Goal: Task Accomplishment & Management: Use online tool/utility

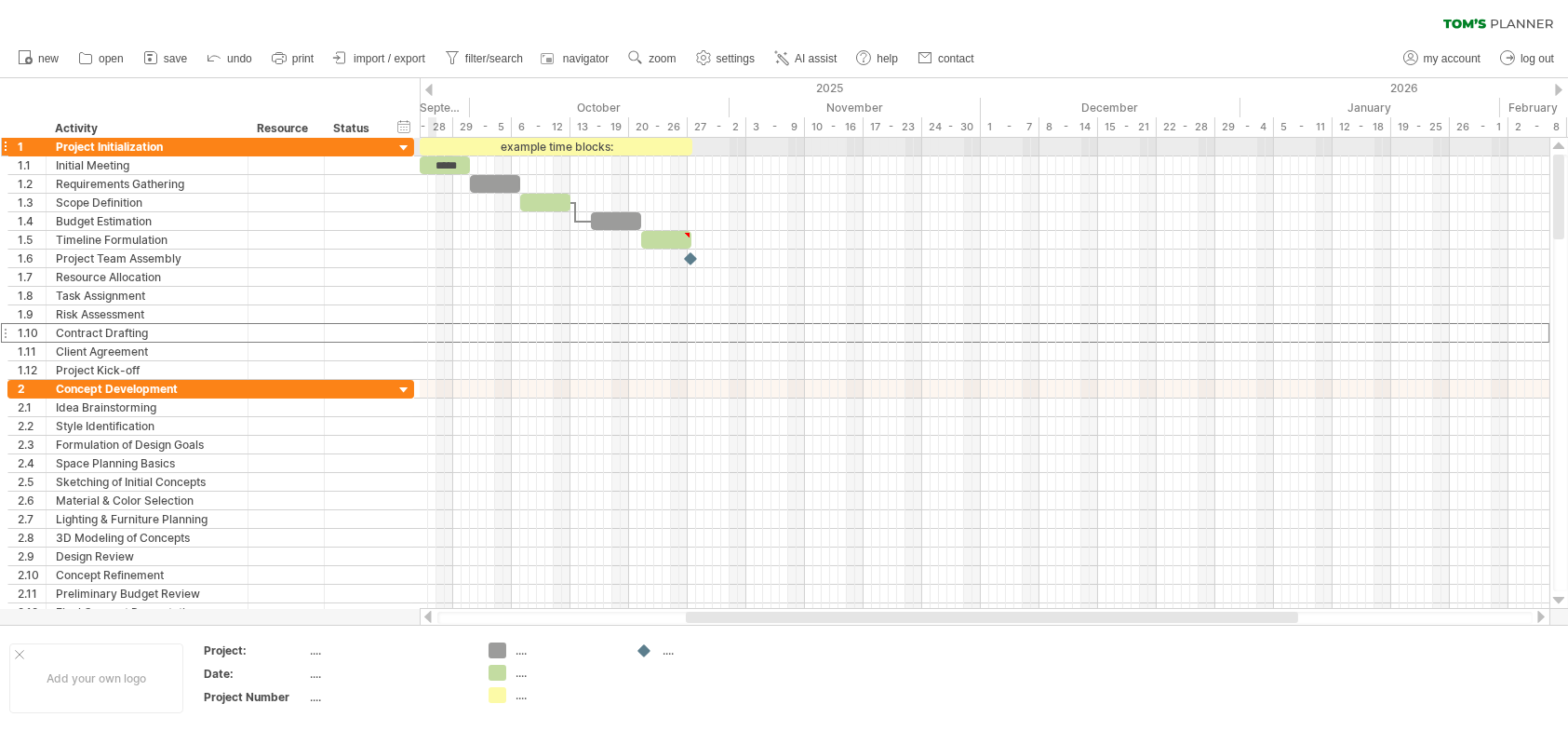
click at [406, 153] on div at bounding box center [405, 148] width 18 height 18
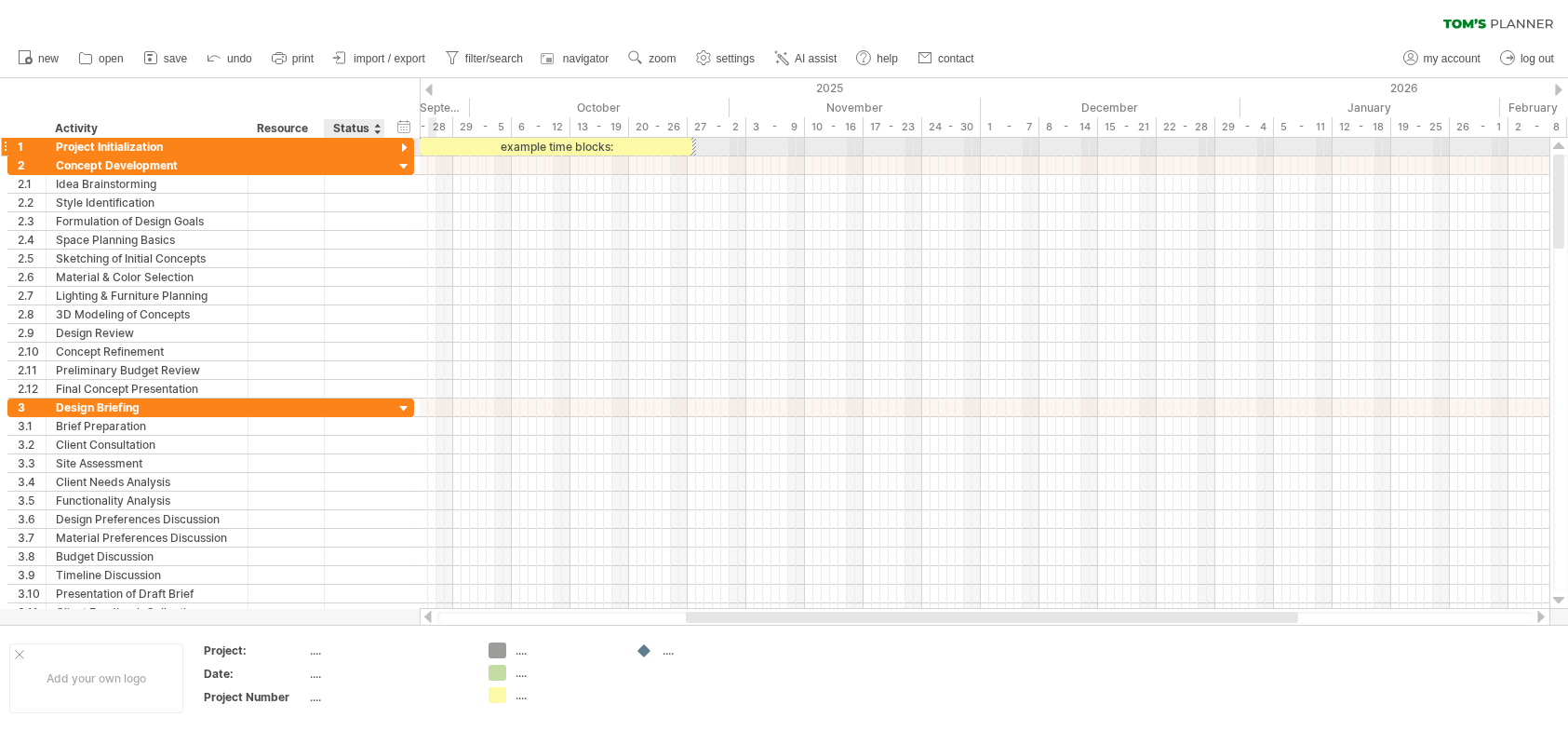
click at [396, 144] on div at bounding box center [405, 148] width 18 height 18
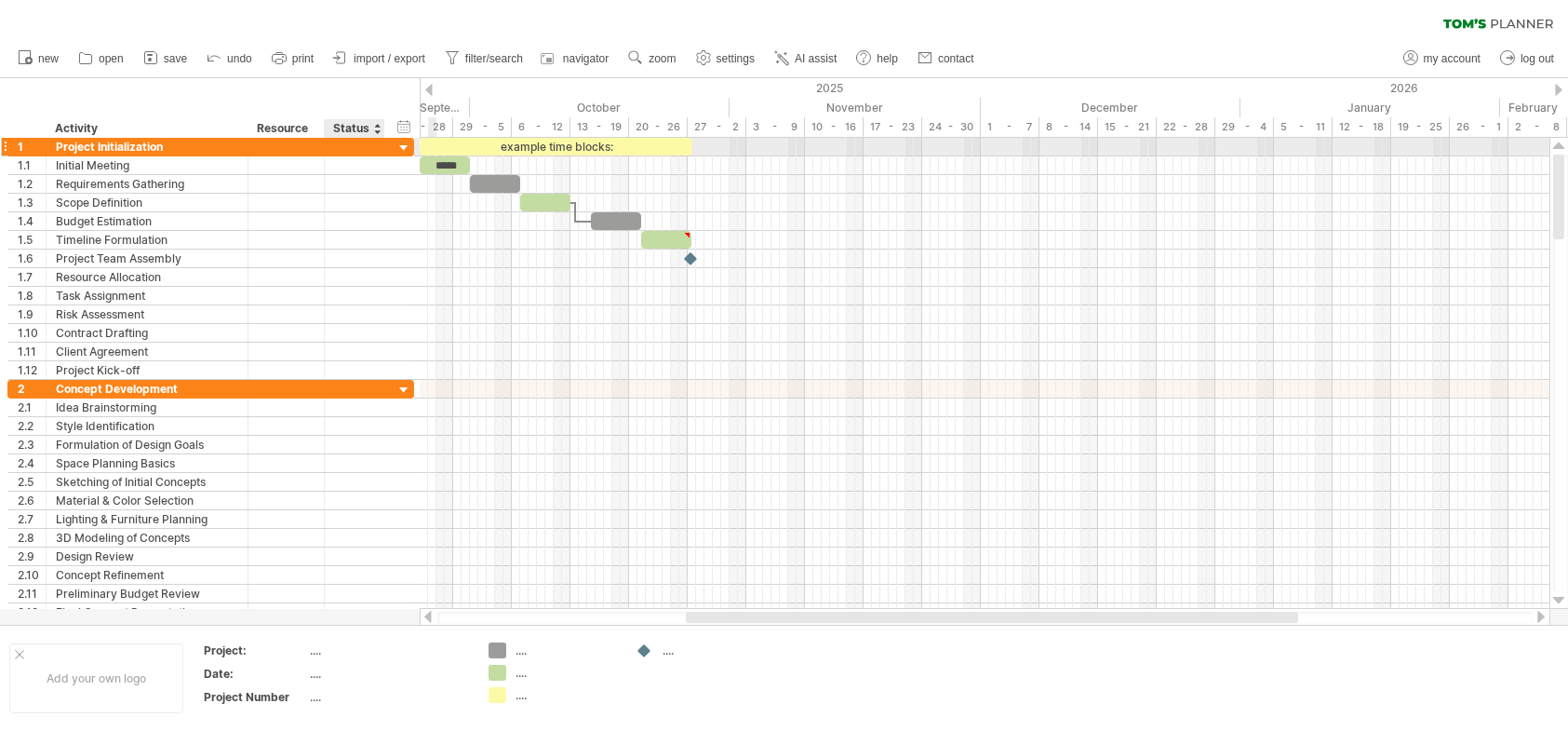
click at [396, 144] on div at bounding box center [405, 148] width 18 height 18
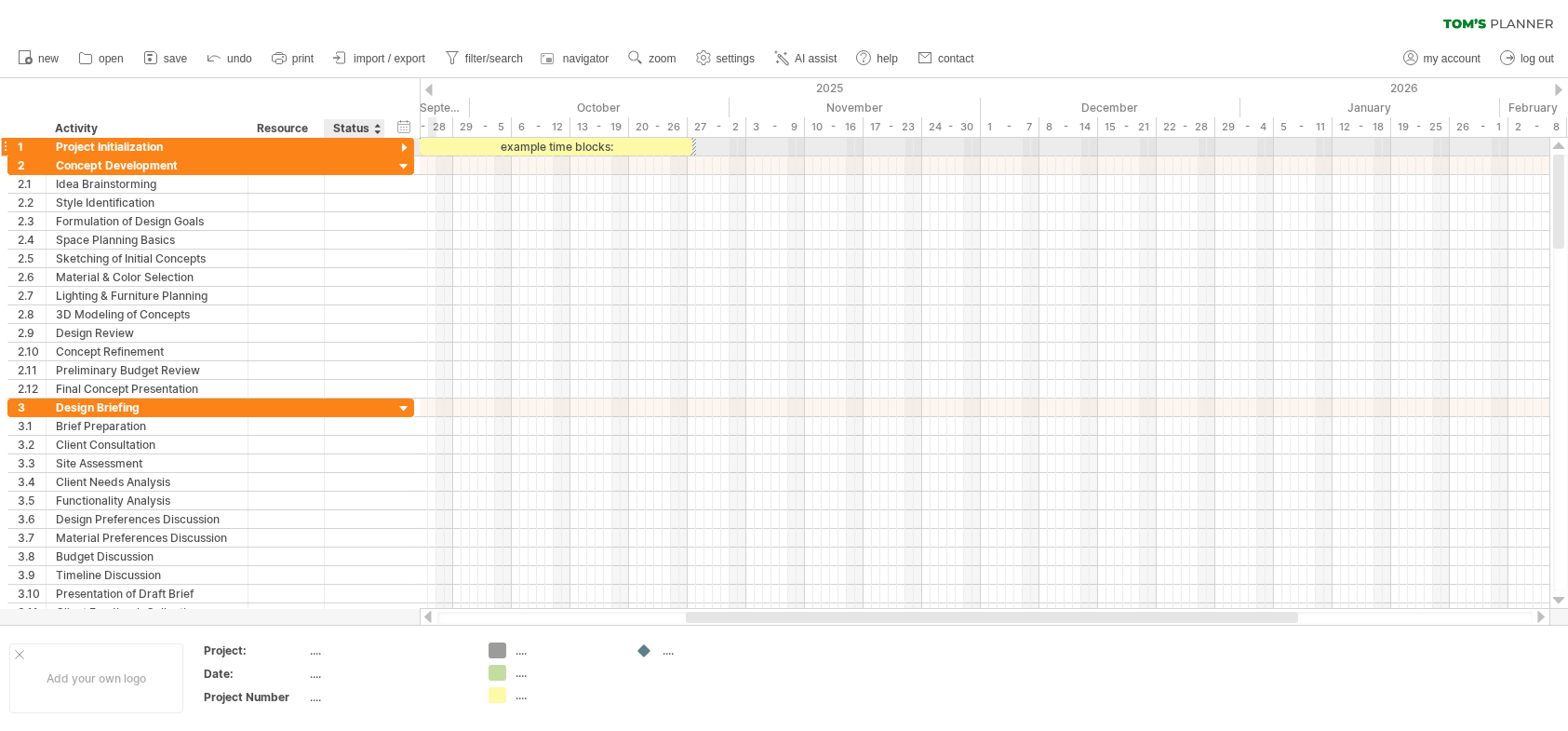
click at [396, 144] on div at bounding box center [405, 148] width 18 height 18
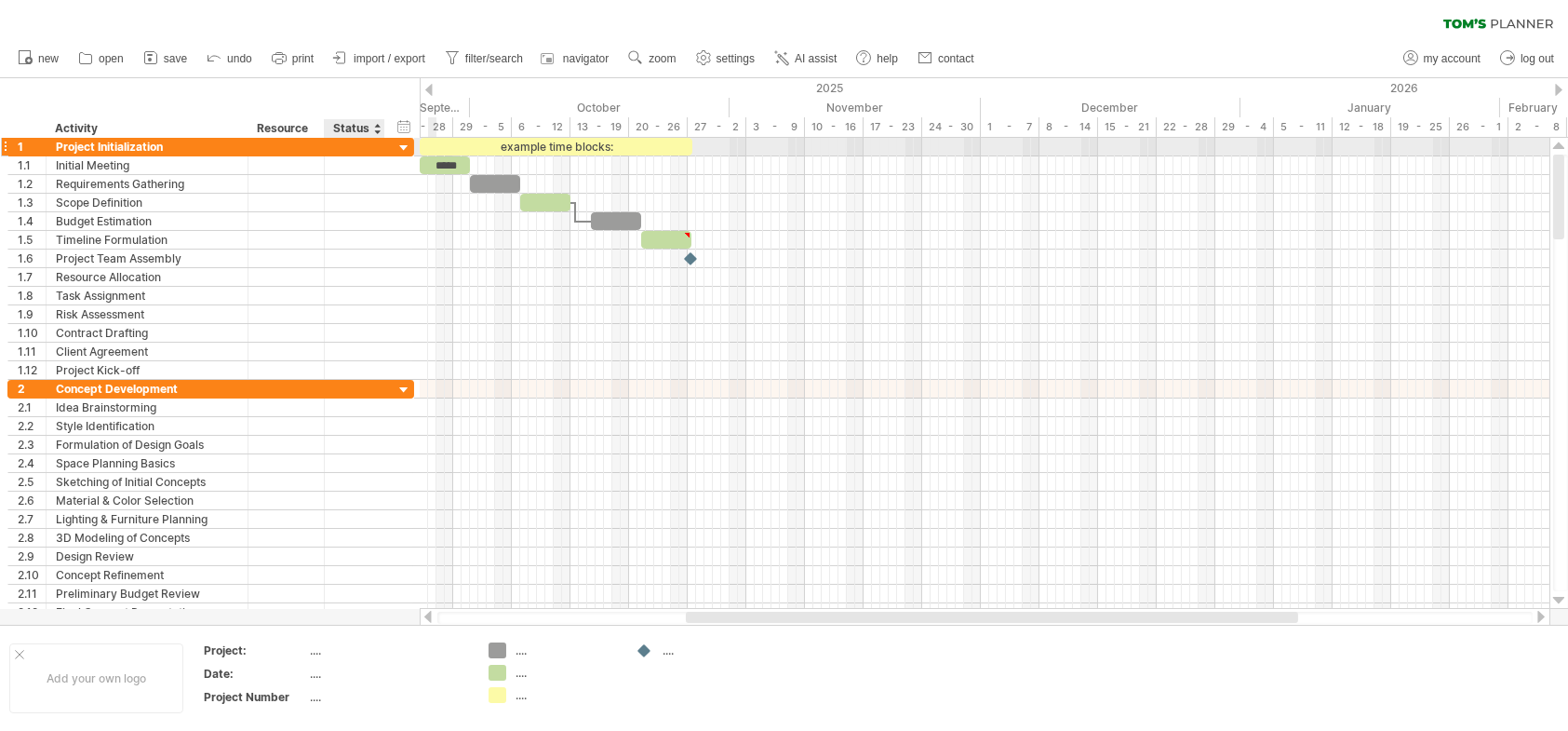
click at [396, 147] on div at bounding box center [405, 148] width 18 height 18
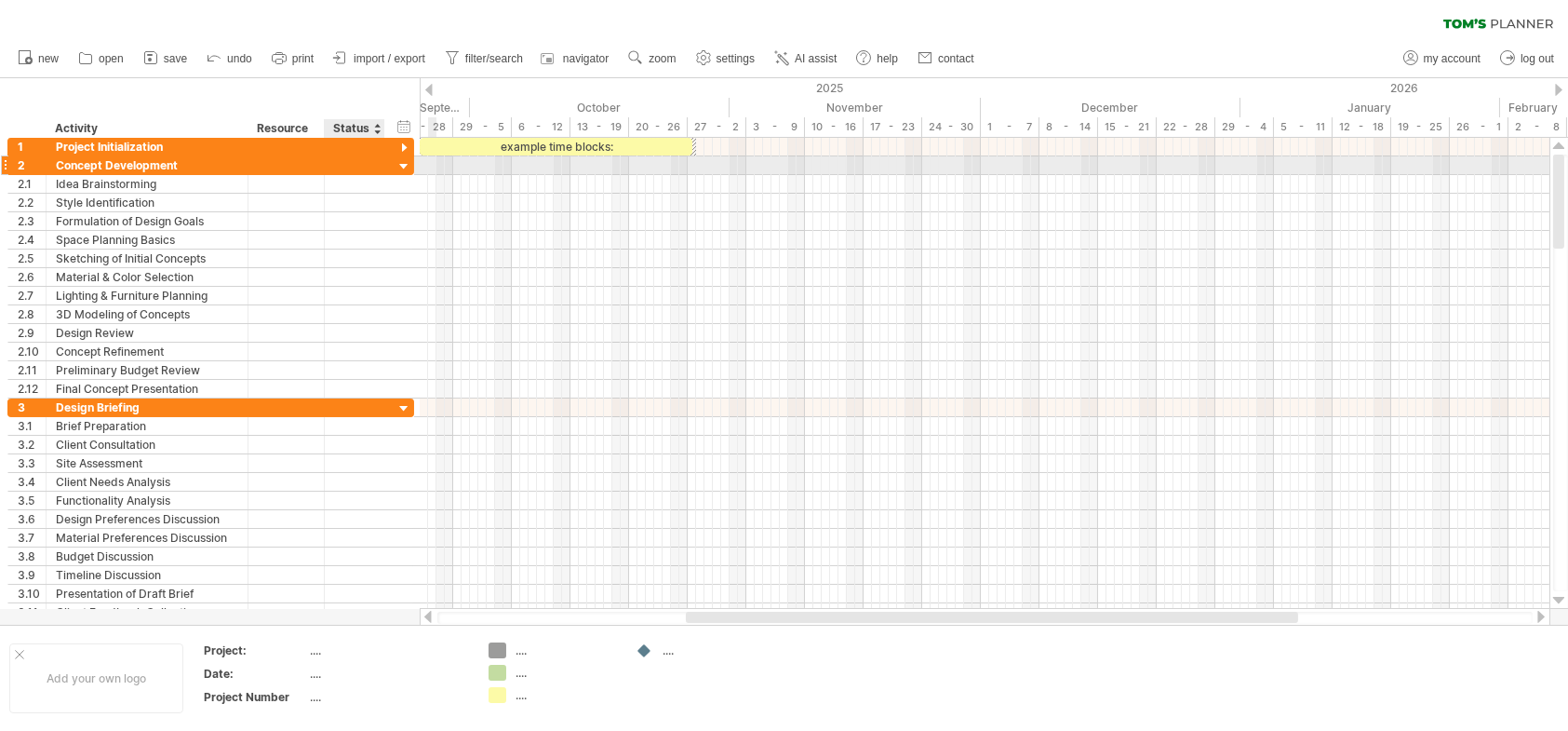
click at [395, 161] on div "**********" at bounding box center [211, 165] width 407 height 19
click at [401, 164] on div at bounding box center [405, 167] width 18 height 18
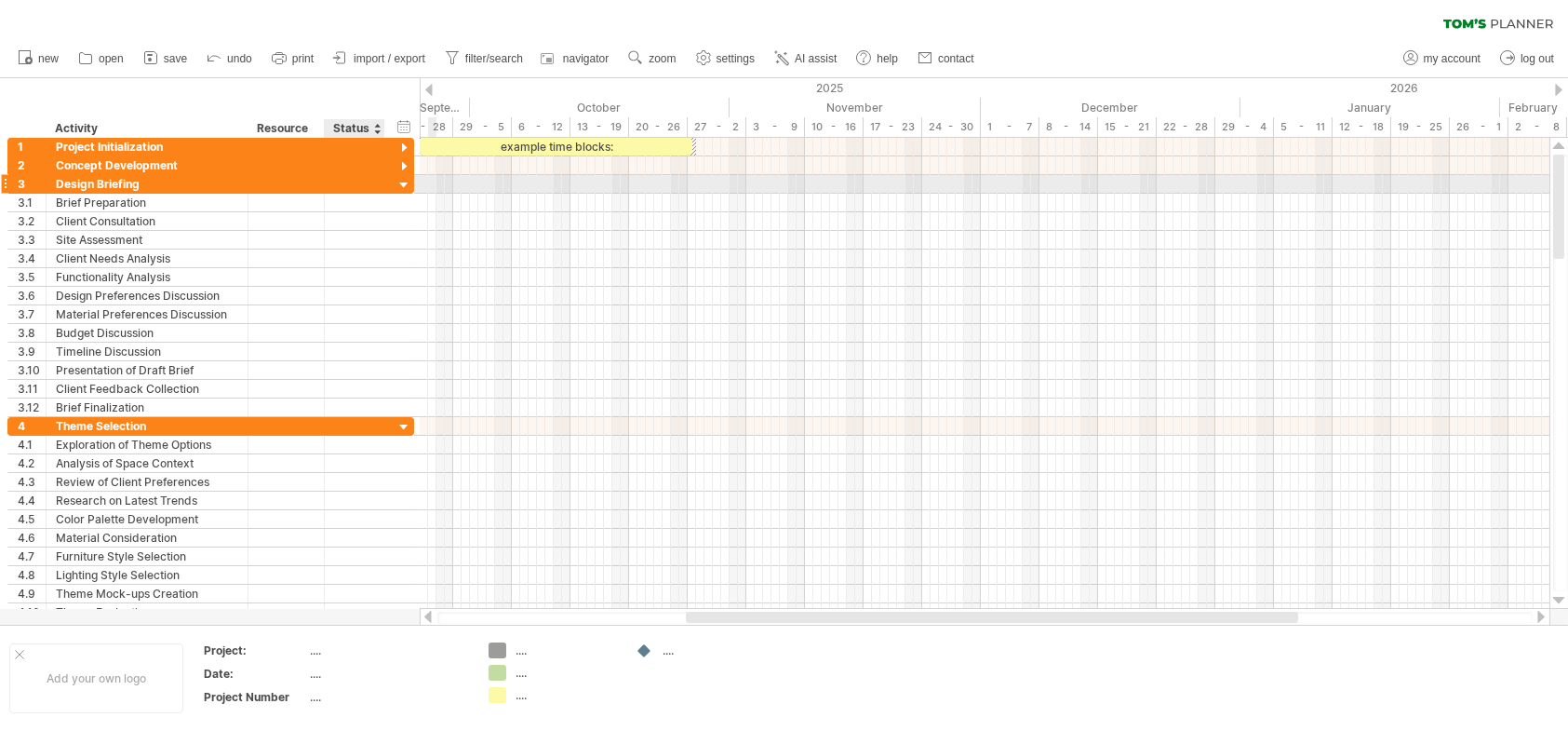
click at [405, 184] on div at bounding box center [405, 186] width 18 height 18
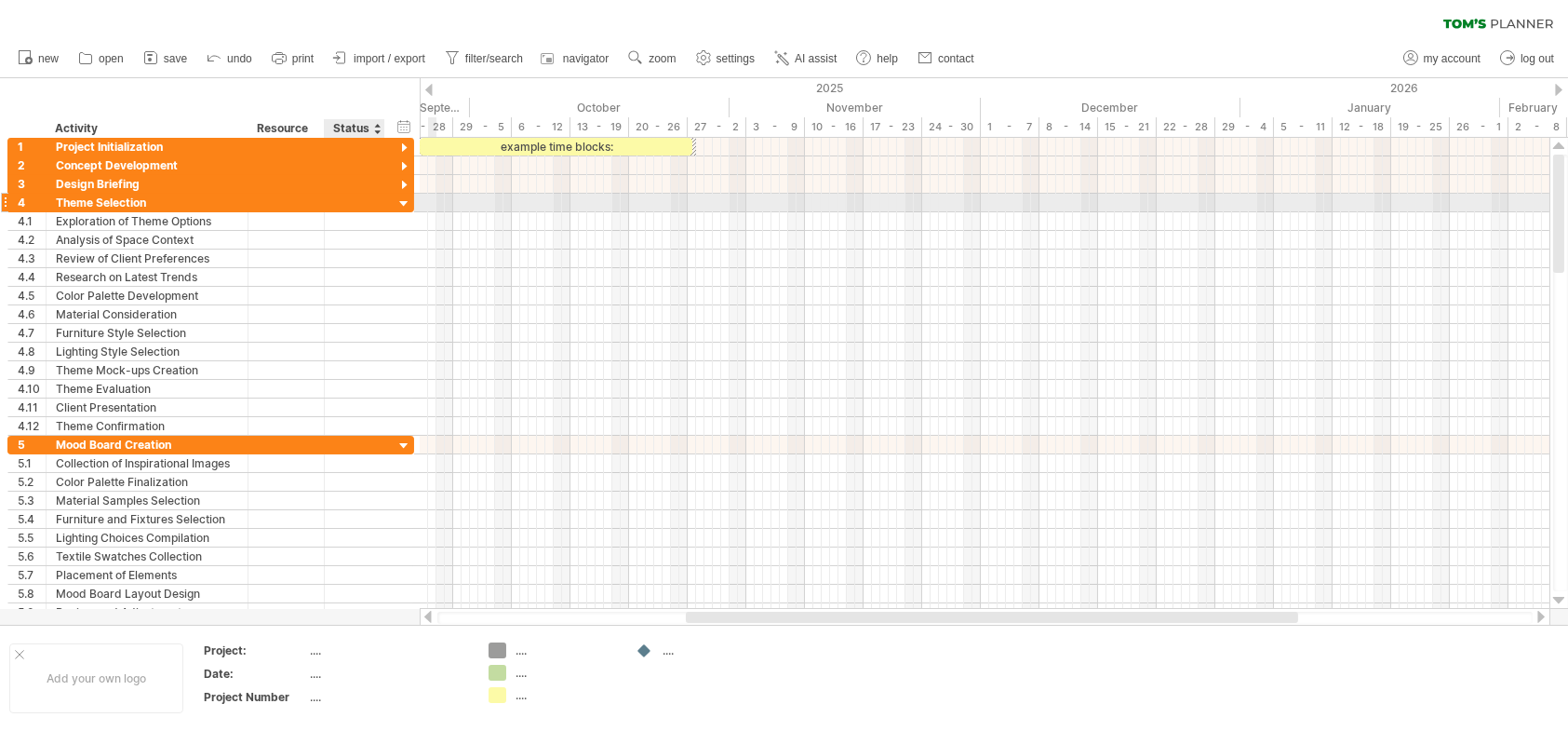
click at [406, 208] on div at bounding box center [405, 204] width 18 height 18
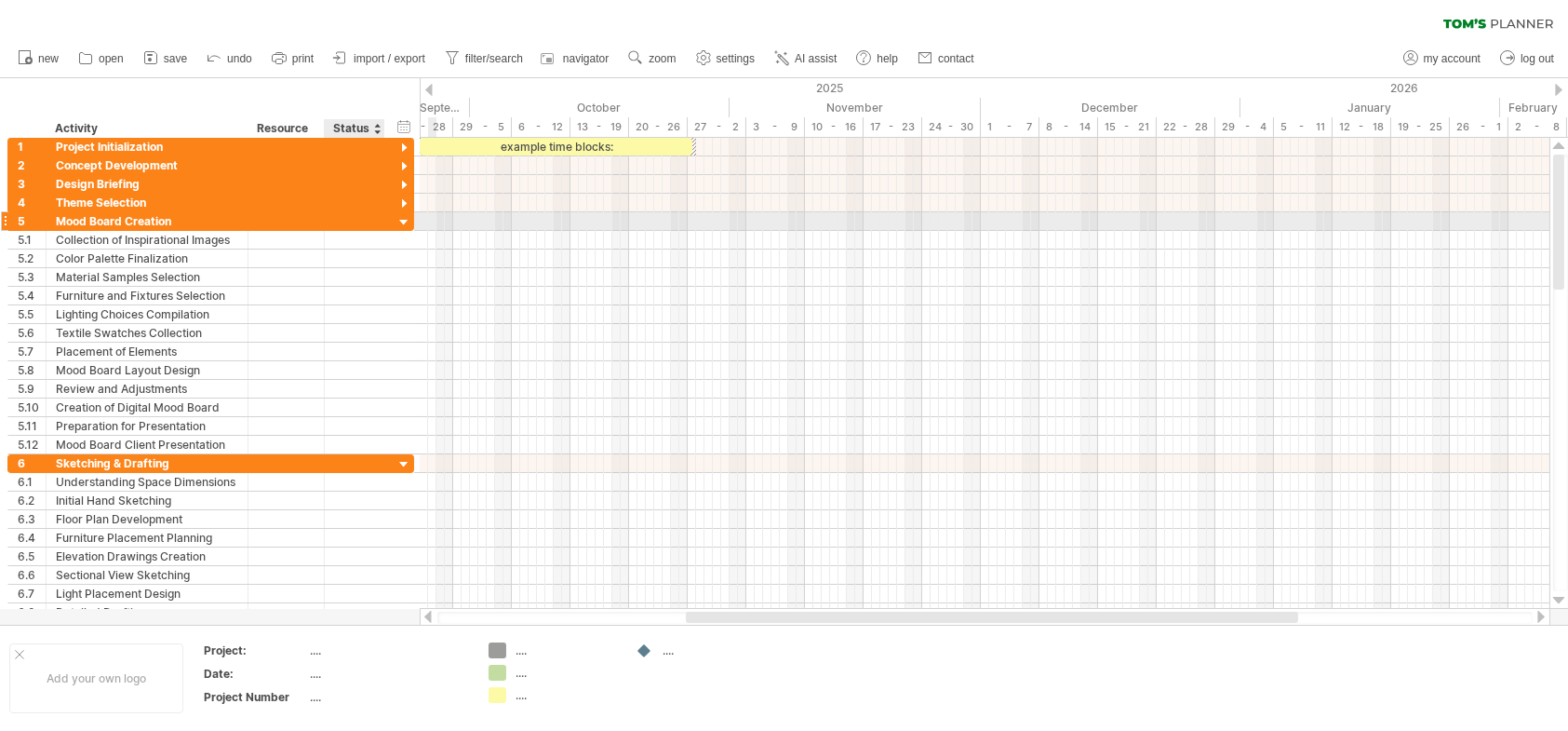
click at [402, 223] on div at bounding box center [405, 223] width 18 height 18
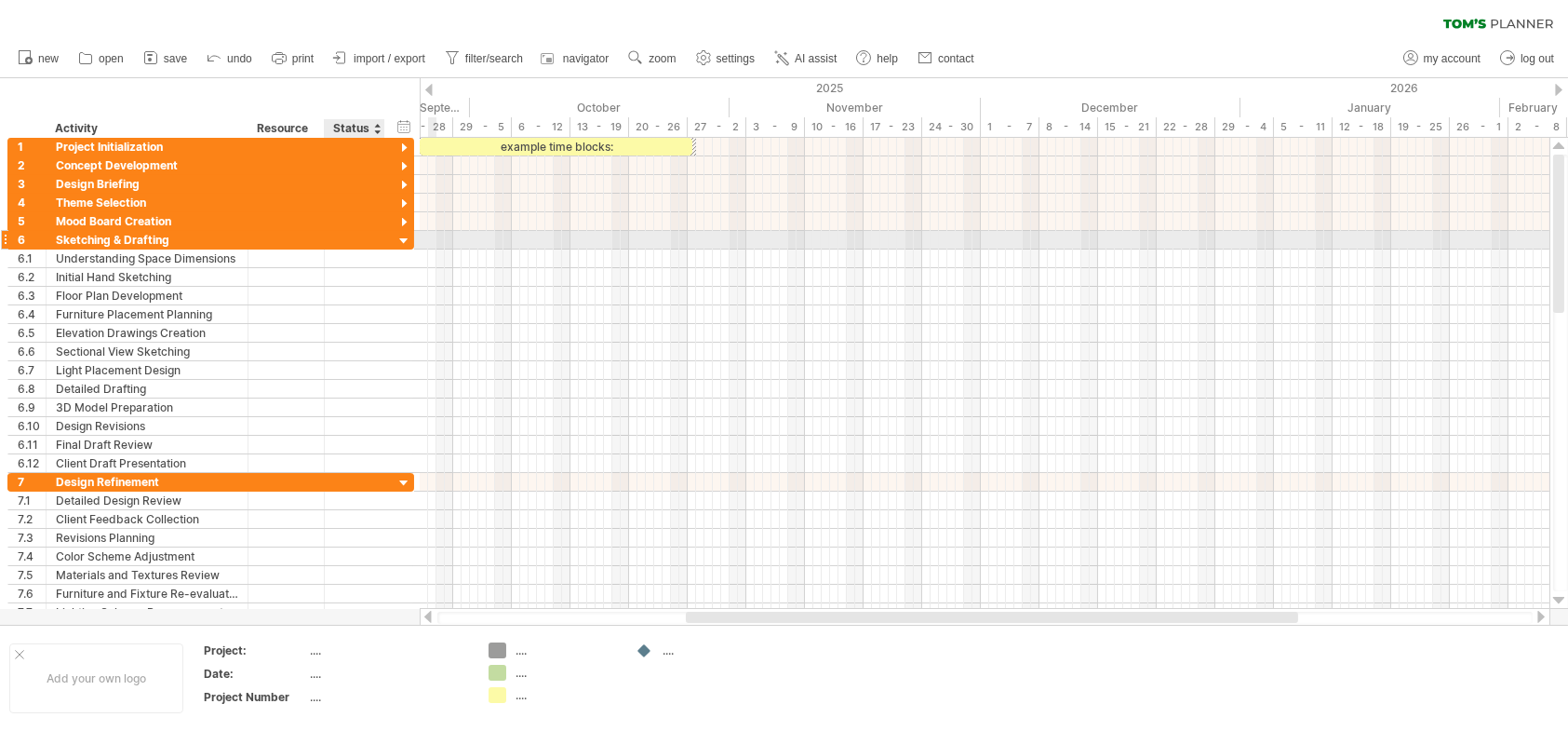
click at [399, 246] on div at bounding box center [405, 242] width 18 height 18
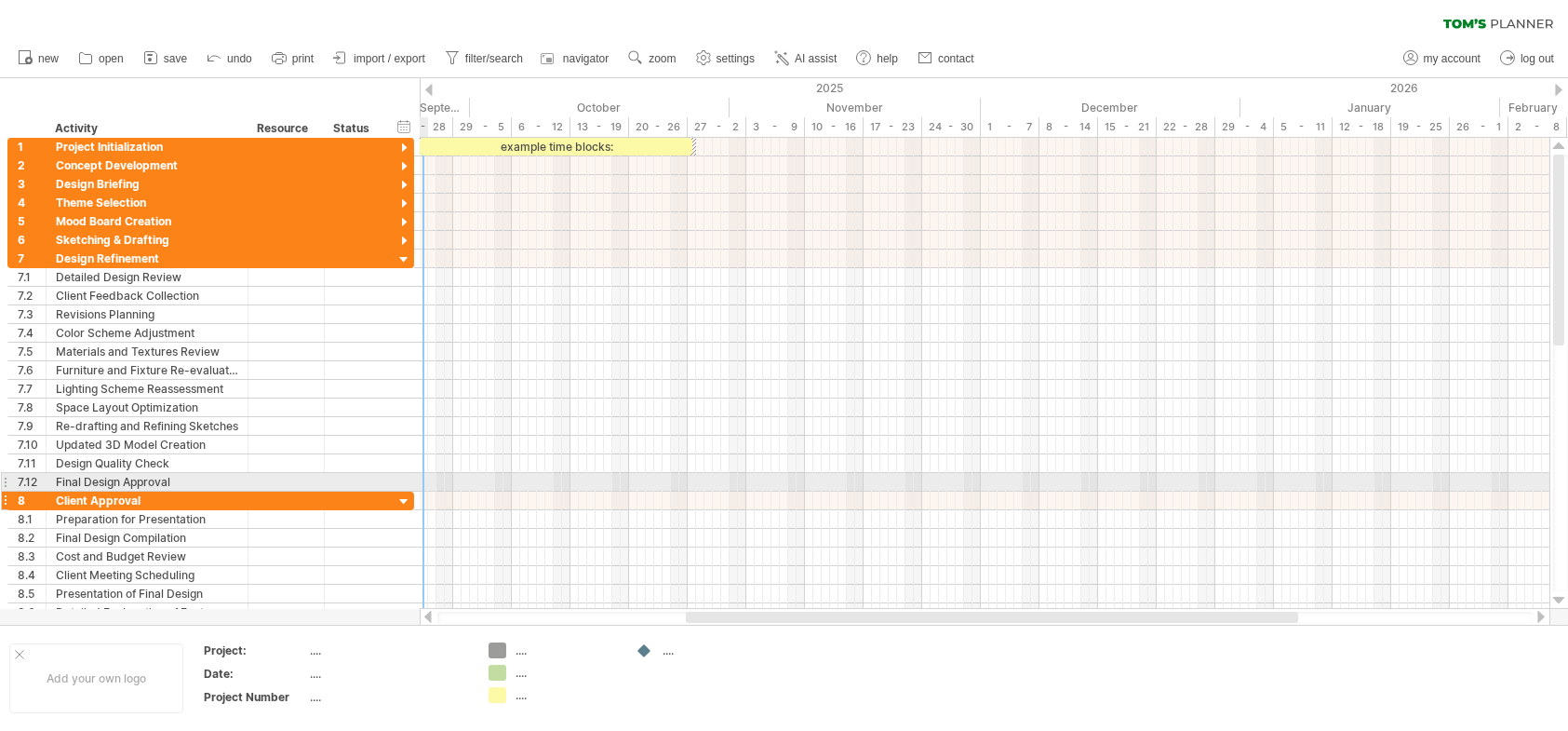
click at [401, 492] on div "**********" at bounding box center [211, 501] width 407 height 19
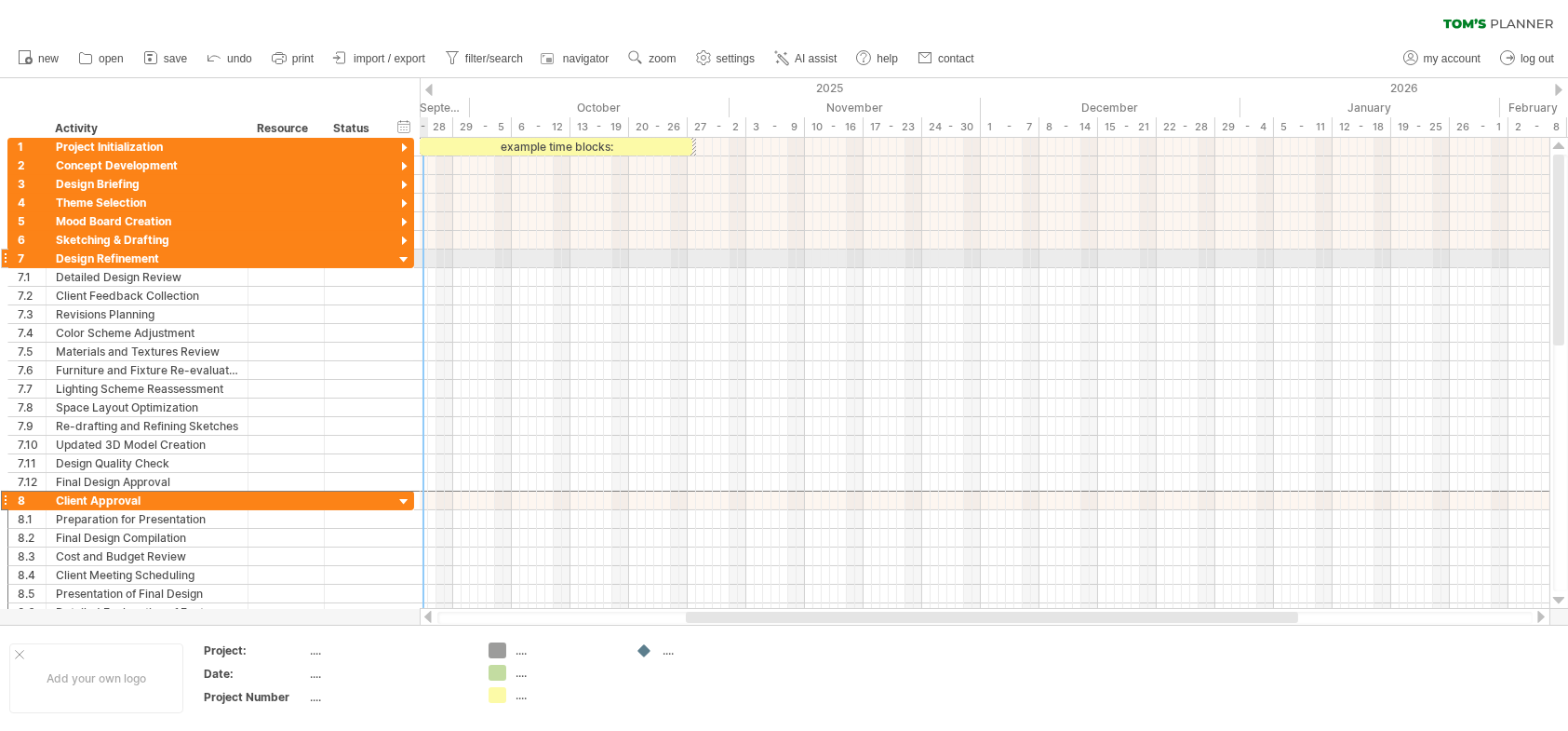
click at [399, 258] on div at bounding box center [405, 260] width 18 height 18
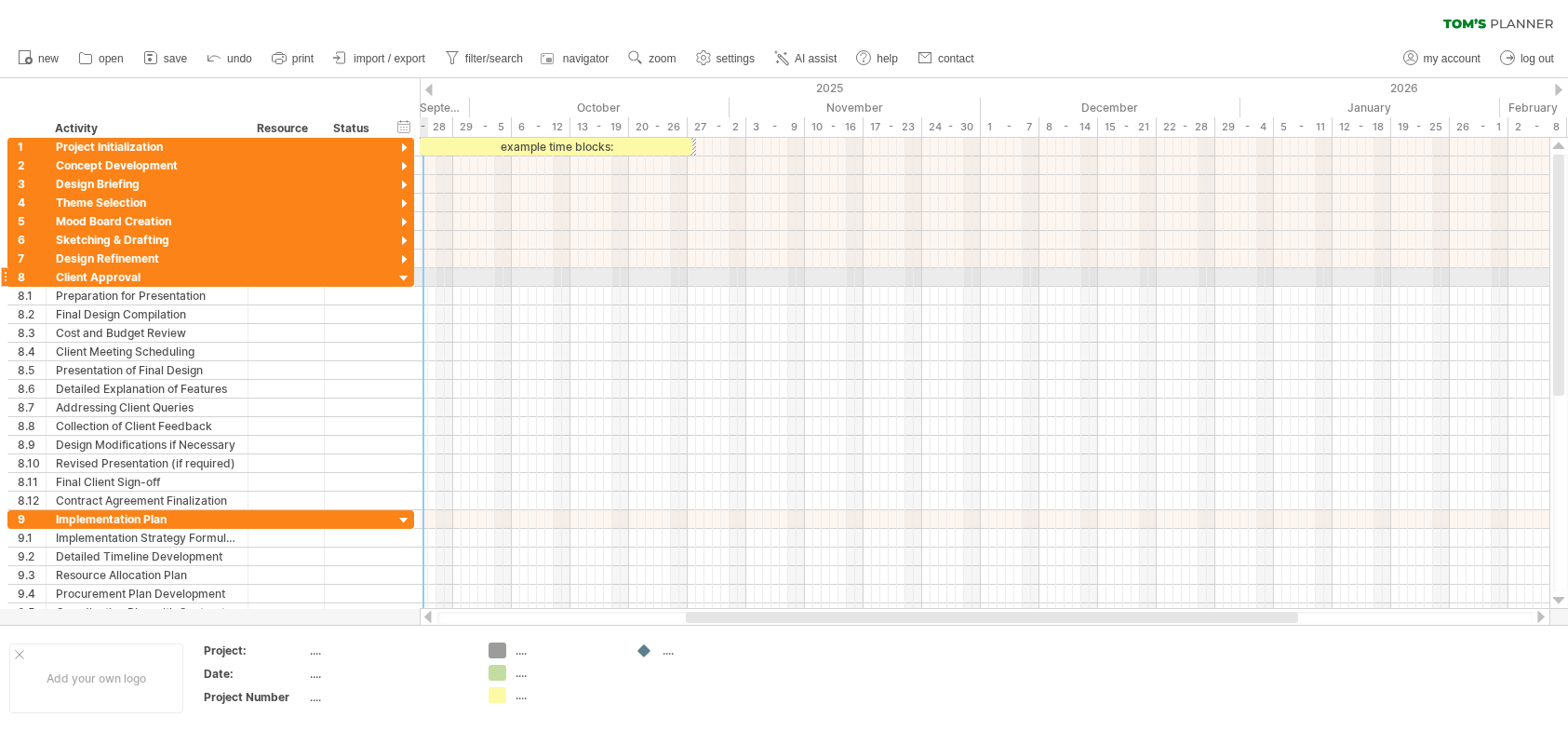
click at [409, 281] on div at bounding box center [405, 279] width 18 height 18
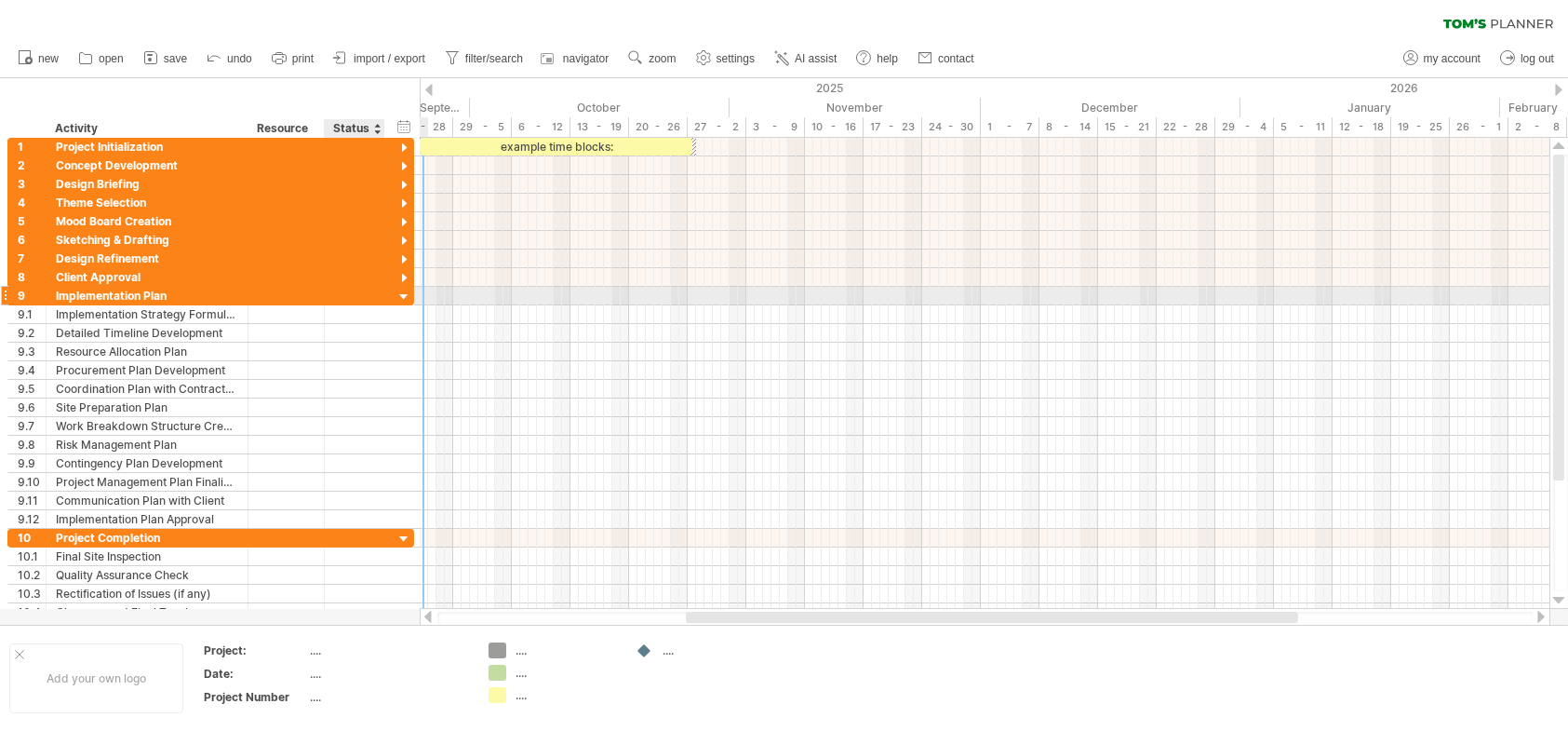
click at [399, 299] on div at bounding box center [405, 297] width 18 height 18
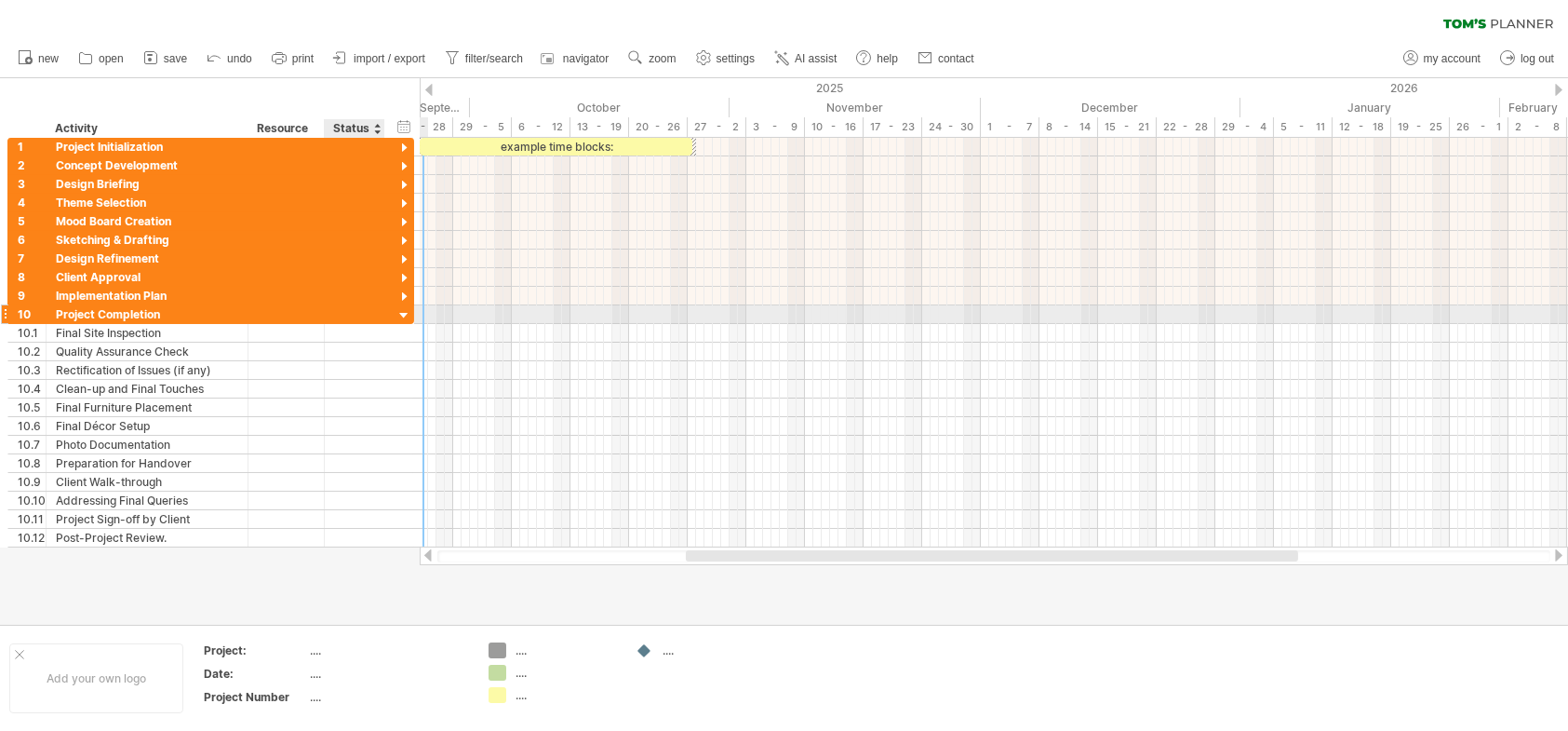
click at [399, 311] on div at bounding box center [405, 316] width 18 height 18
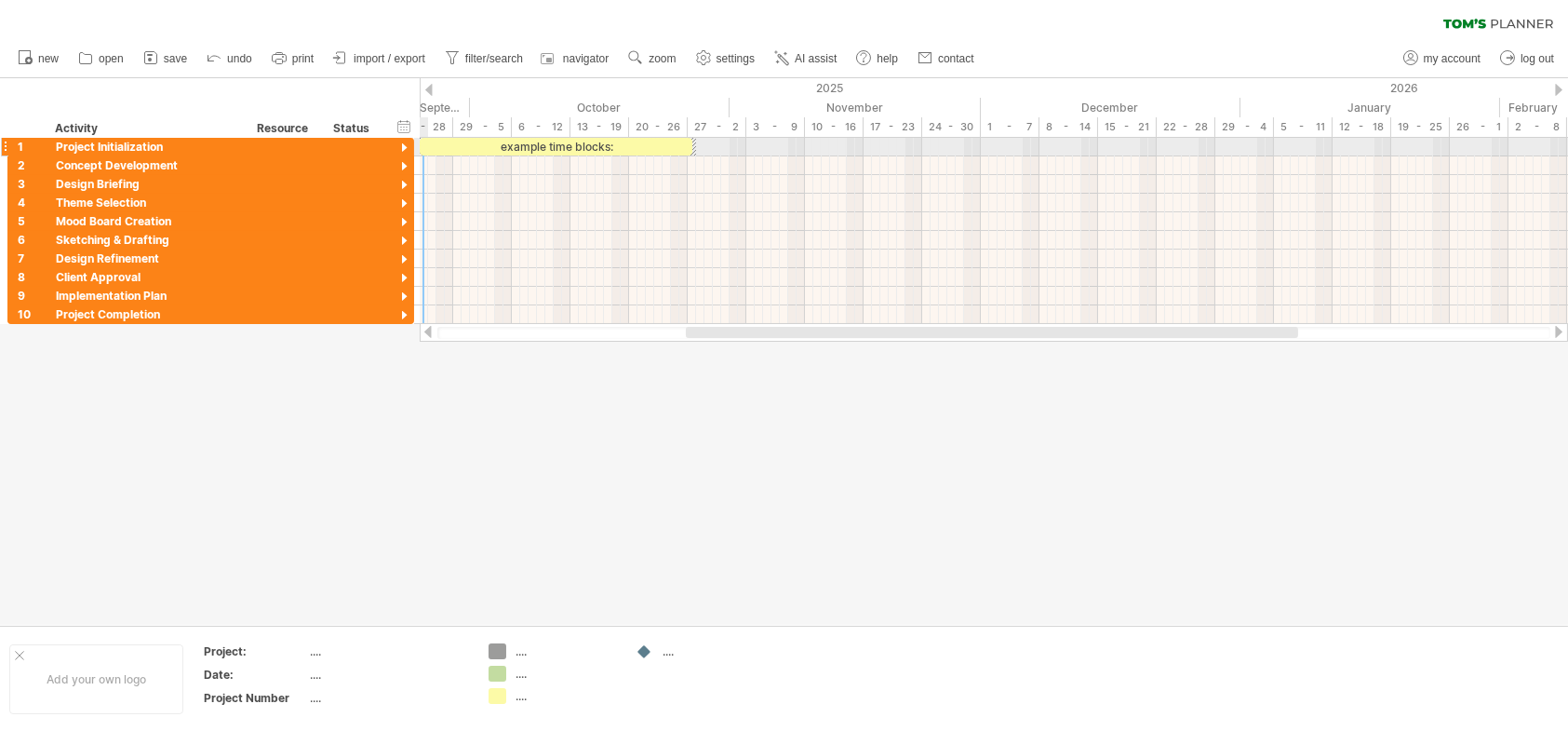
click at [402, 146] on div at bounding box center [405, 148] width 18 height 18
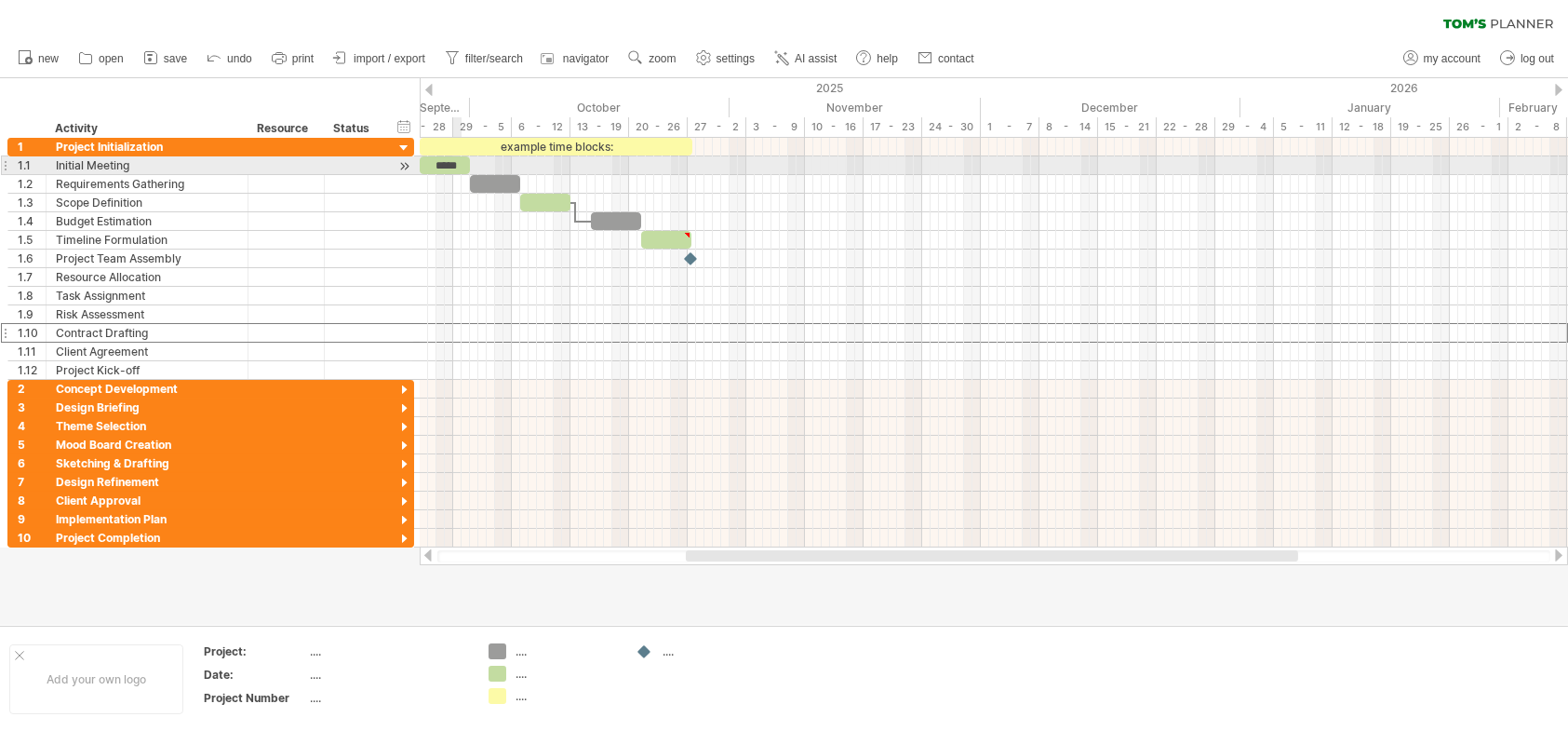
click at [453, 169] on div "*****" at bounding box center [444, 165] width 50 height 18
click at [441, 165] on div "*****" at bounding box center [444, 165] width 50 height 18
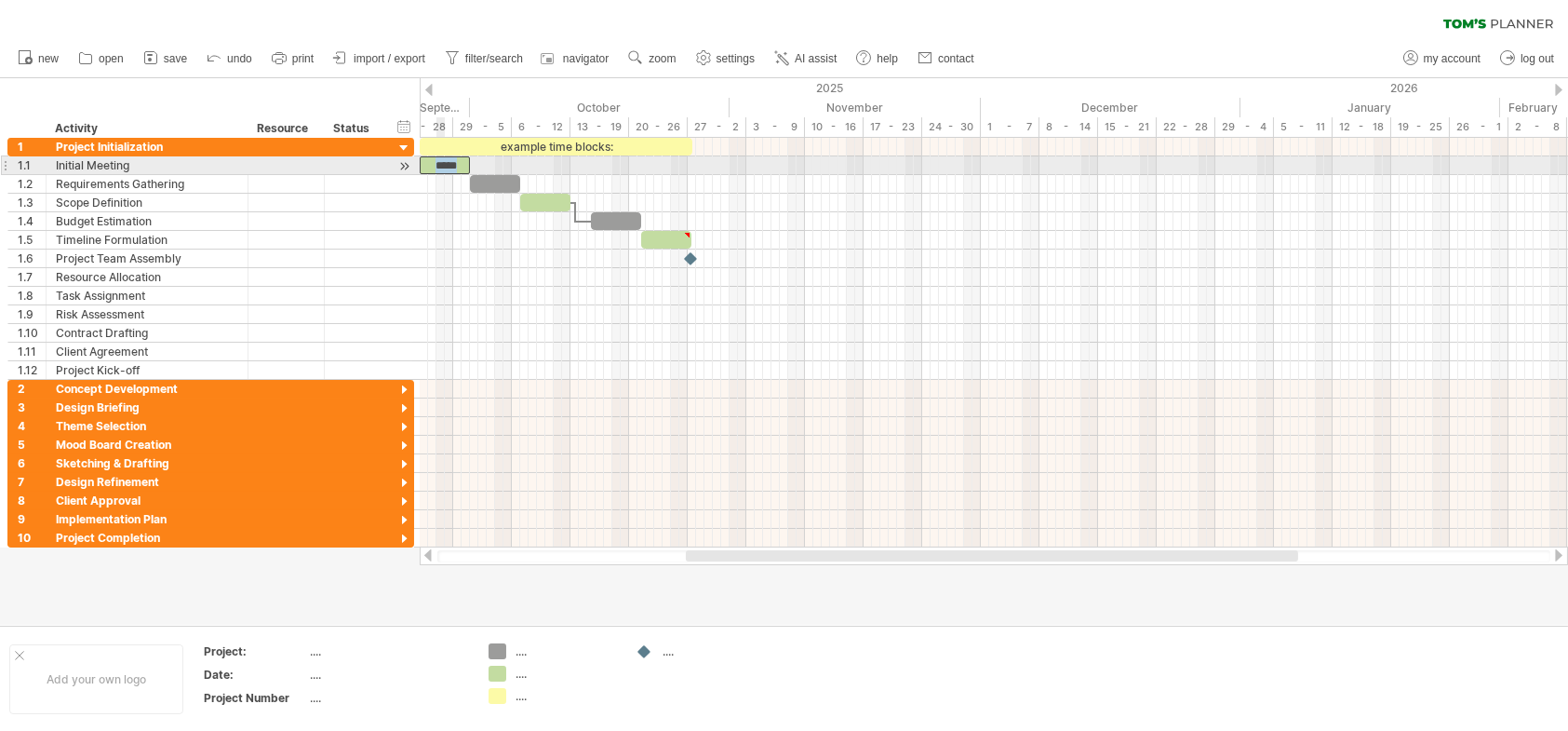
click at [441, 165] on div "*****" at bounding box center [444, 165] width 50 height 18
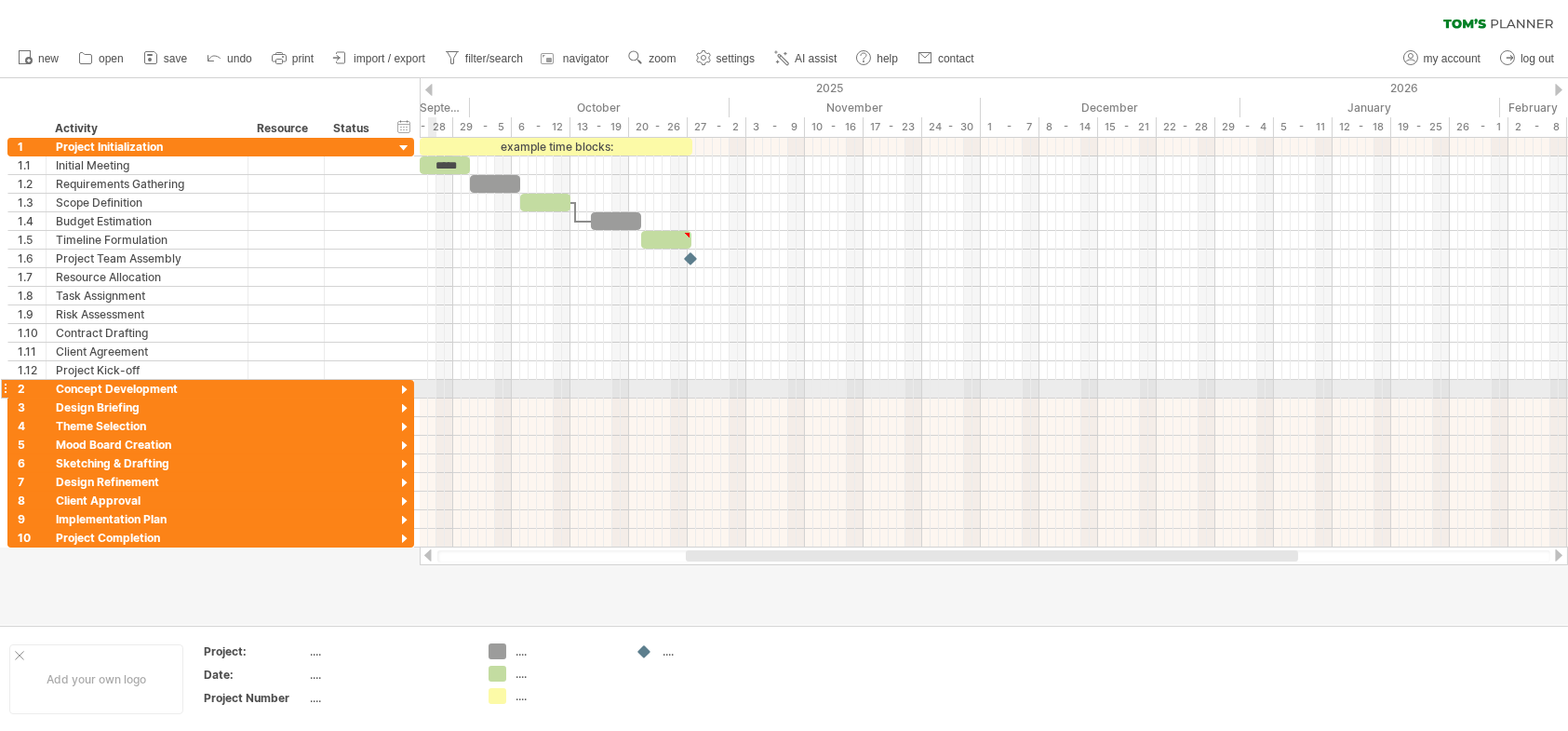
click at [405, 386] on div at bounding box center [405, 390] width 18 height 18
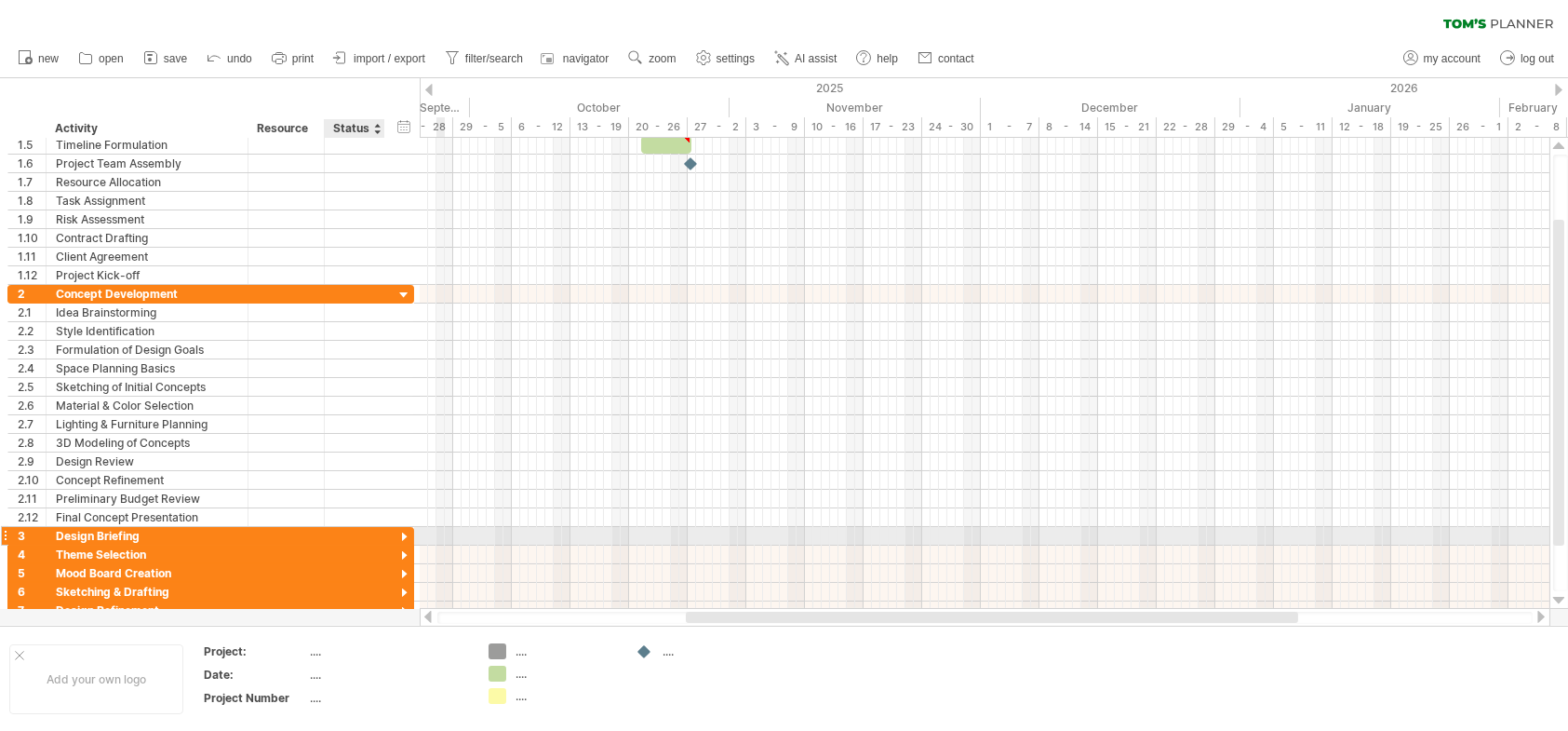
click at [405, 531] on div at bounding box center [405, 537] width 18 height 18
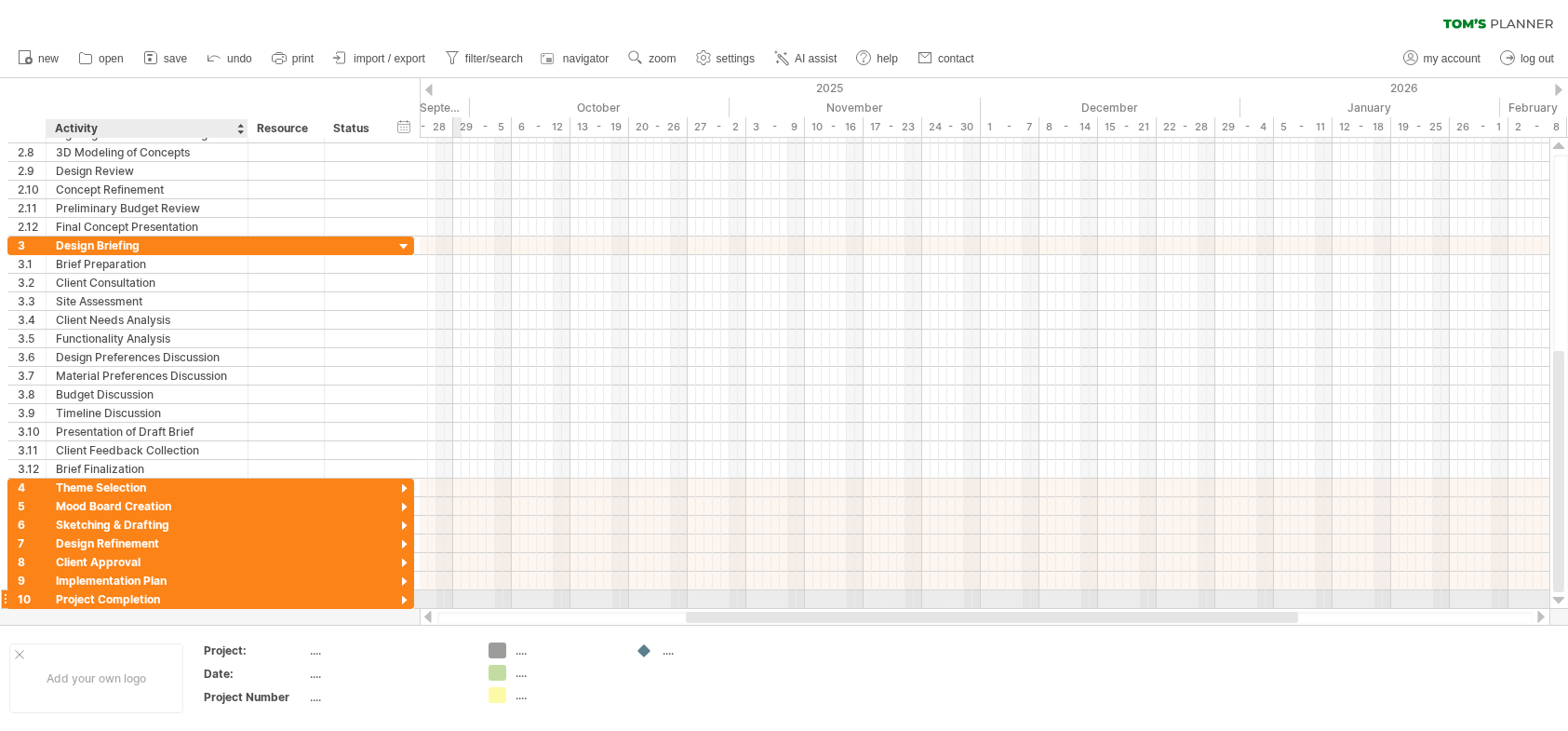
click at [92, 593] on div "Project Completion" at bounding box center [147, 600] width 183 height 18
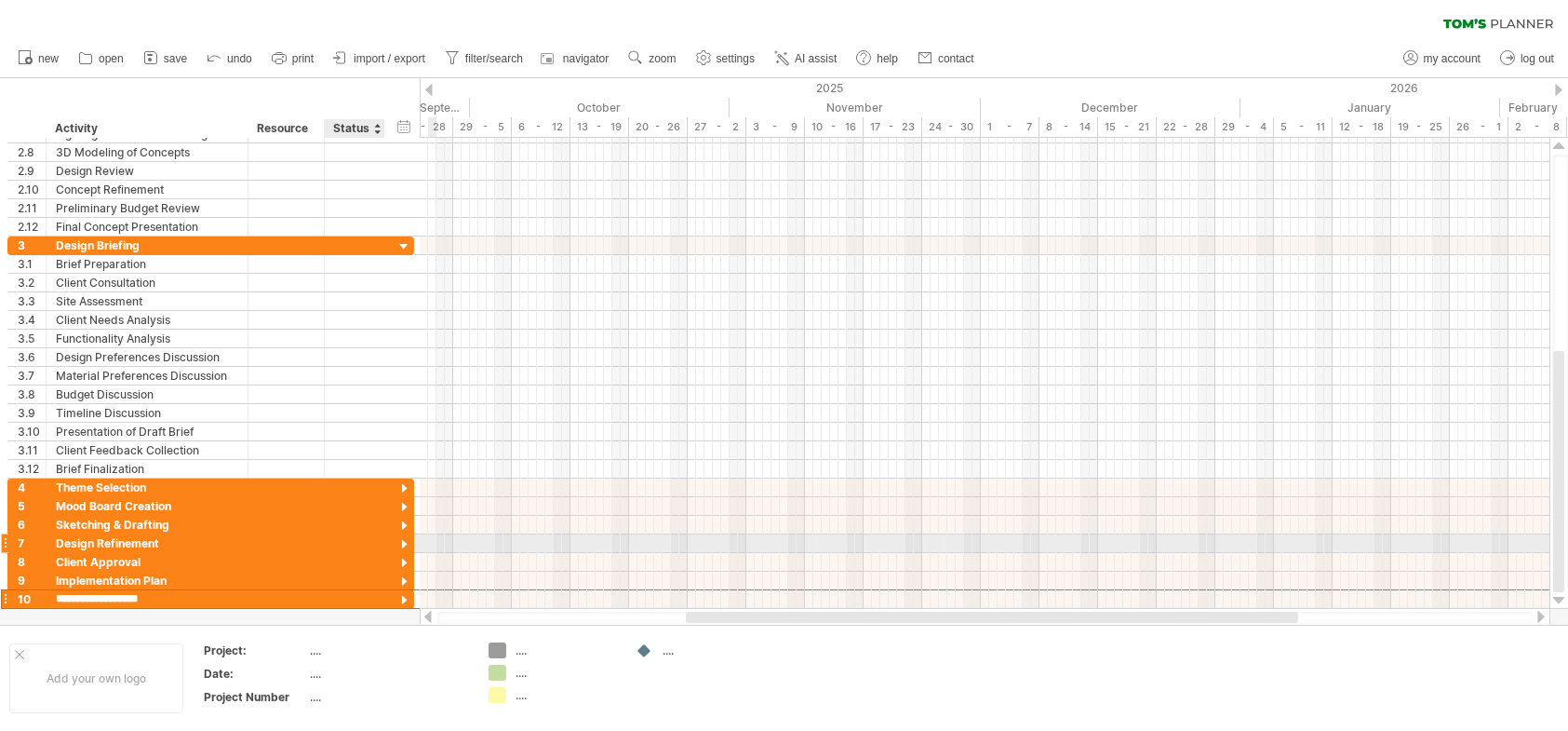
click at [402, 537] on div at bounding box center [405, 545] width 18 height 18
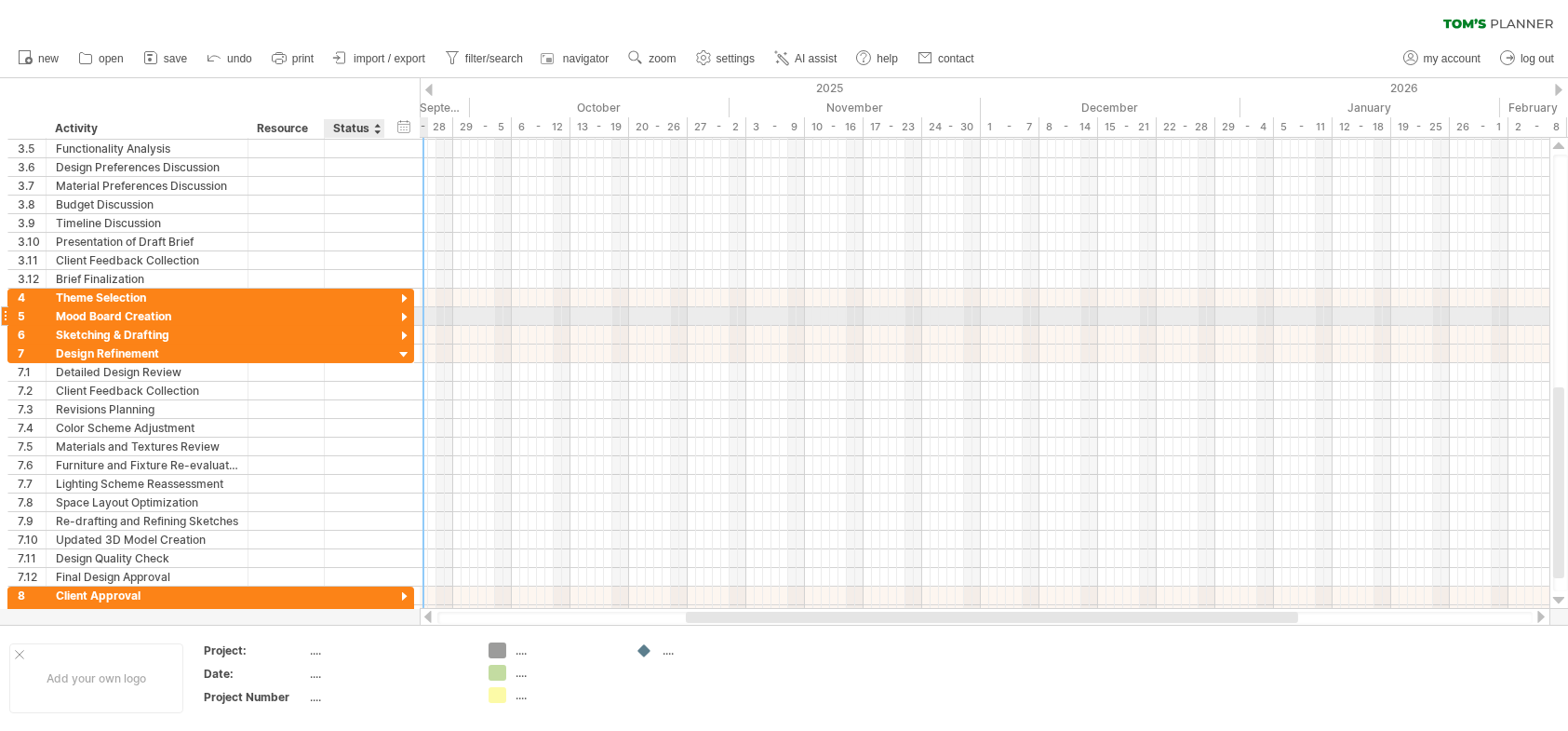
click at [405, 314] on div at bounding box center [405, 318] width 18 height 18
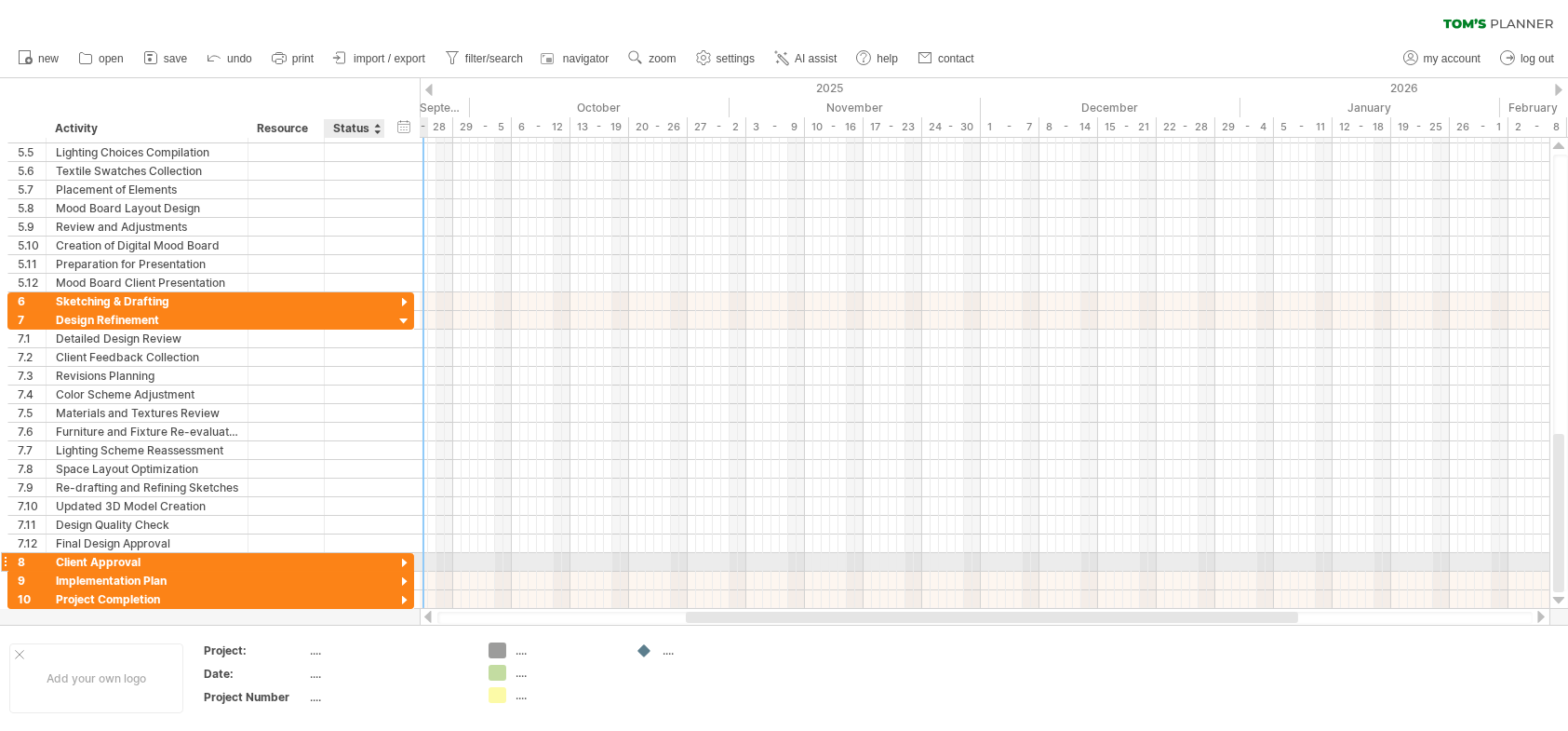
click at [401, 557] on div at bounding box center [405, 564] width 18 height 18
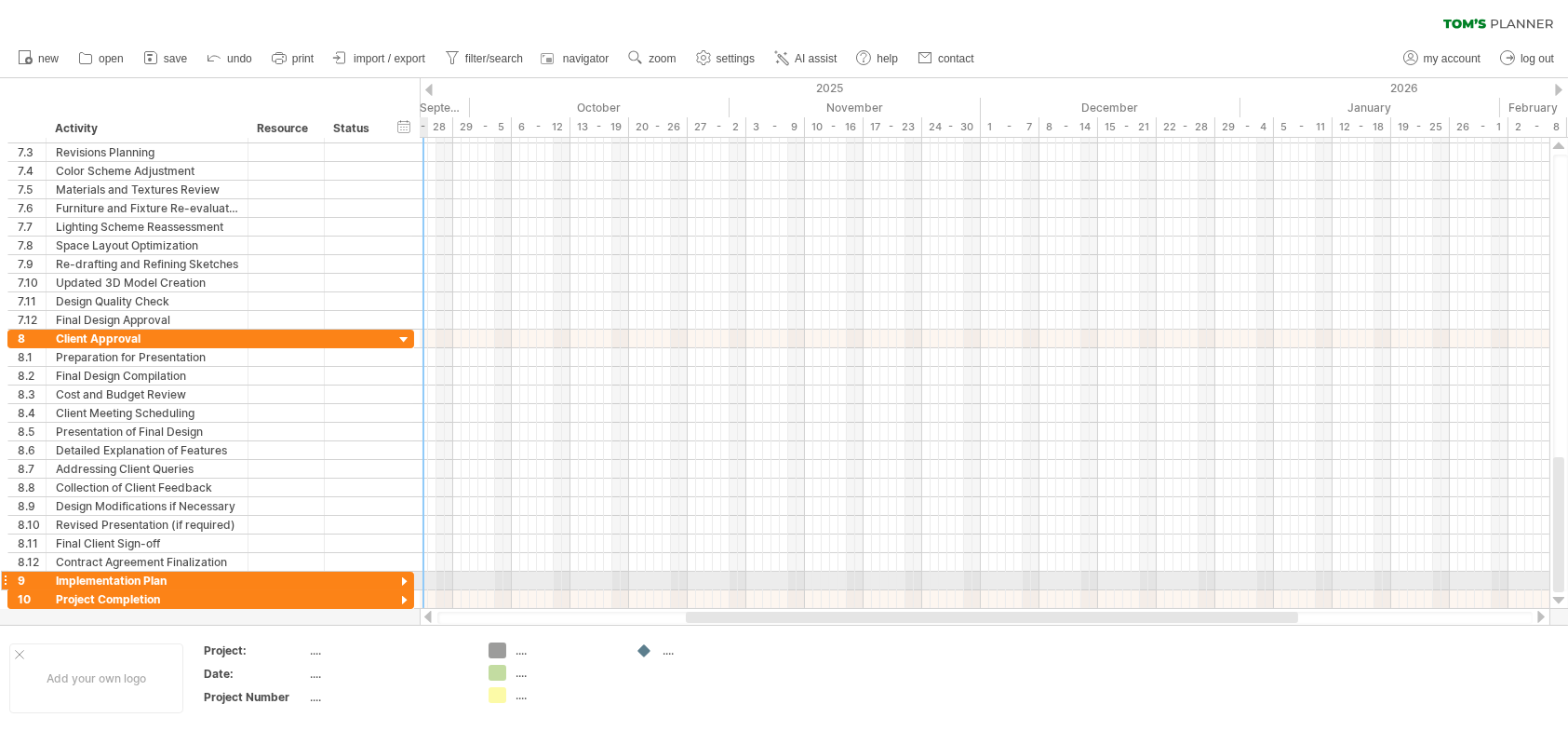
click at [401, 576] on div at bounding box center [405, 583] width 18 height 18
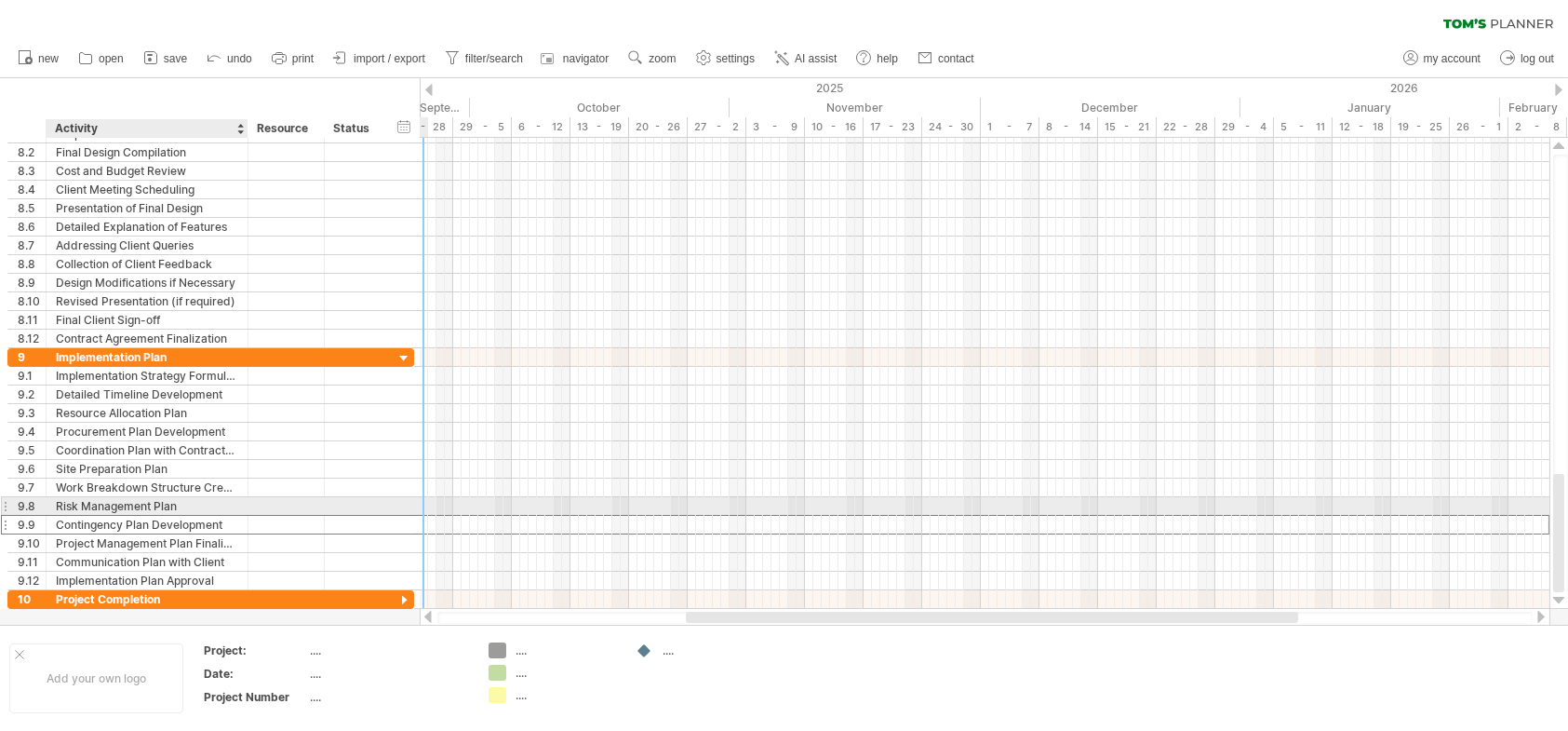
click at [172, 516] on div "Contingency Plan Development" at bounding box center [147, 525] width 183 height 18
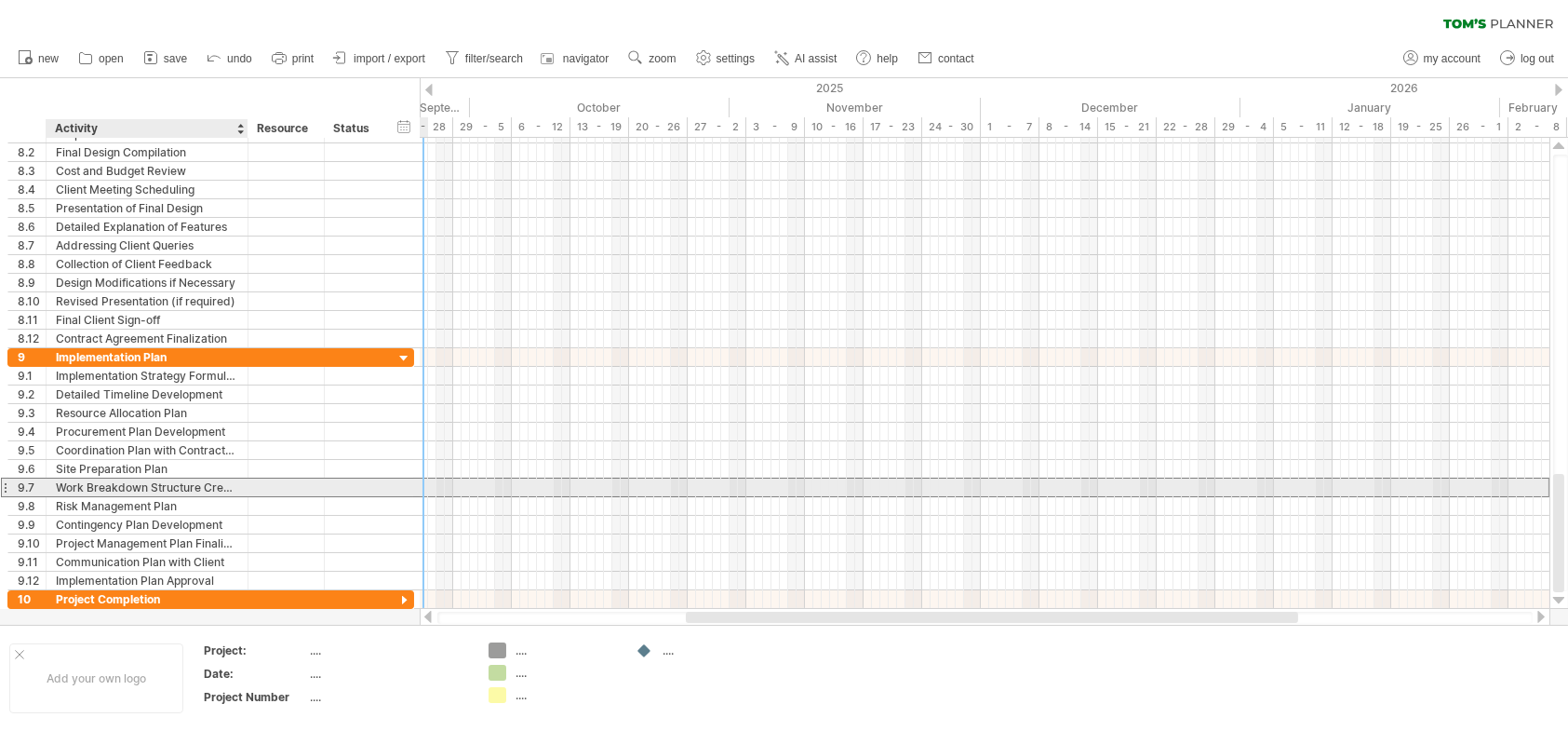
click at [179, 489] on div "Work Breakdown Structure Creation" at bounding box center [147, 487] width 183 height 18
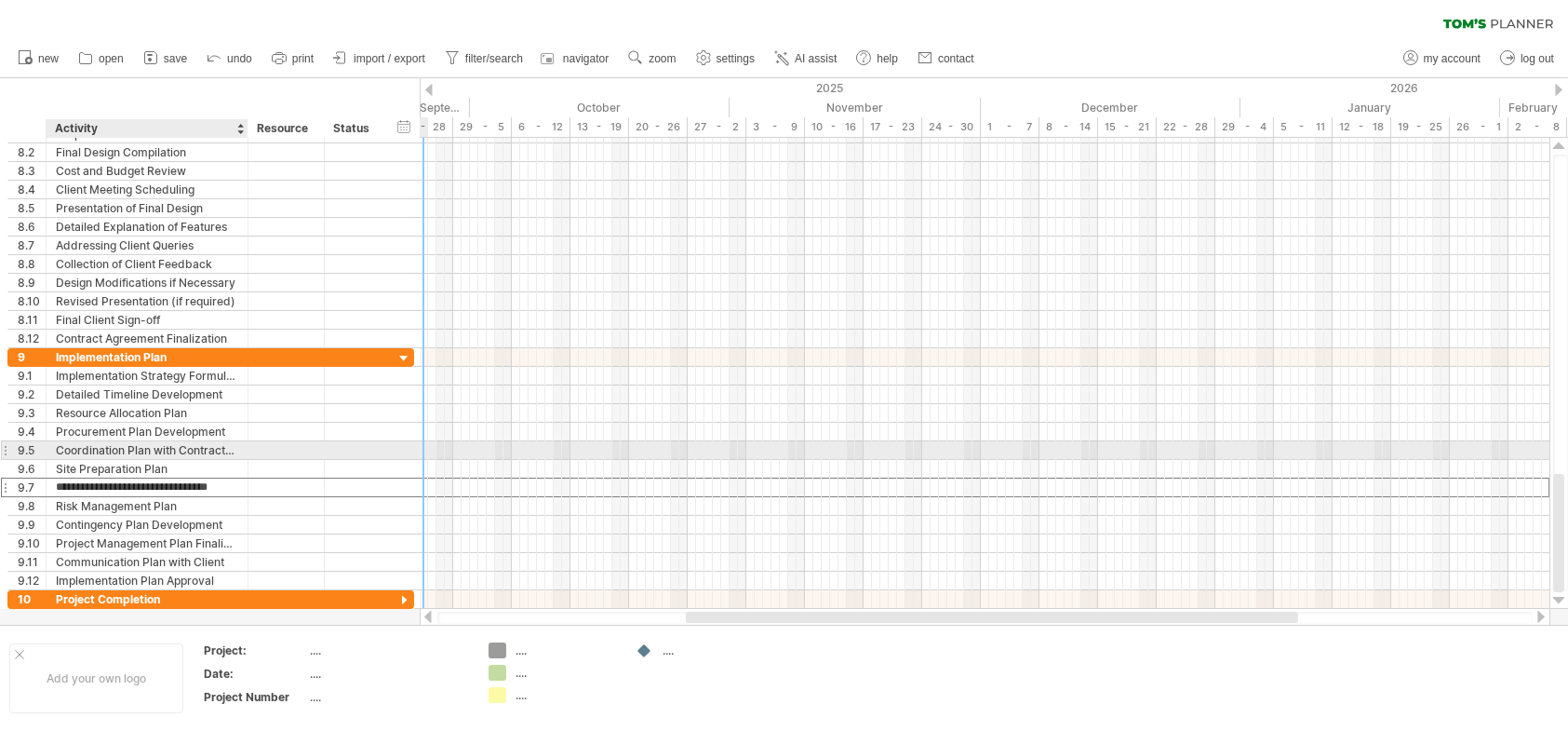
click at [218, 450] on div "Coordination Plan with Contractors" at bounding box center [147, 450] width 183 height 18
